Goal: Check status: Check status

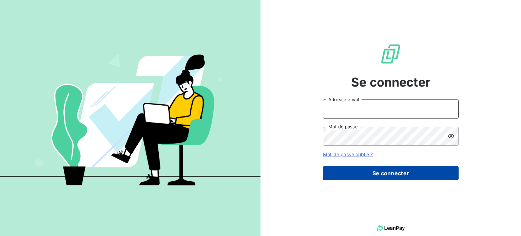
type input "[EMAIL_ADDRESS][DOMAIN_NAME]"
click at [366, 174] on button "Se connecter" at bounding box center [391, 173] width 136 height 14
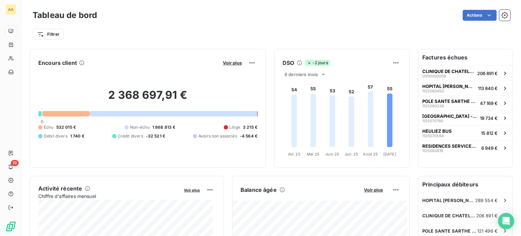
click at [66, 112] on div at bounding box center [66, 113] width 48 height 5
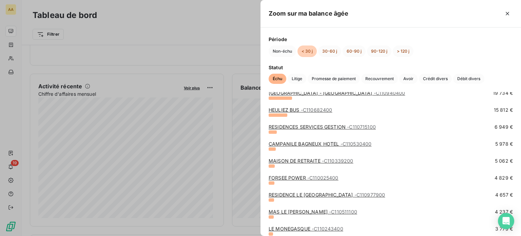
scroll to position [68, 0]
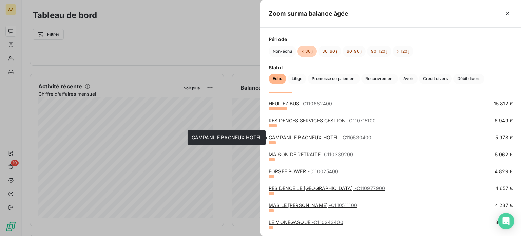
click at [292, 137] on link "CAMPANILE BAGNEUX HOTEL - C110530400" at bounding box center [320, 137] width 103 height 6
